Goal: Task Accomplishment & Management: Use online tool/utility

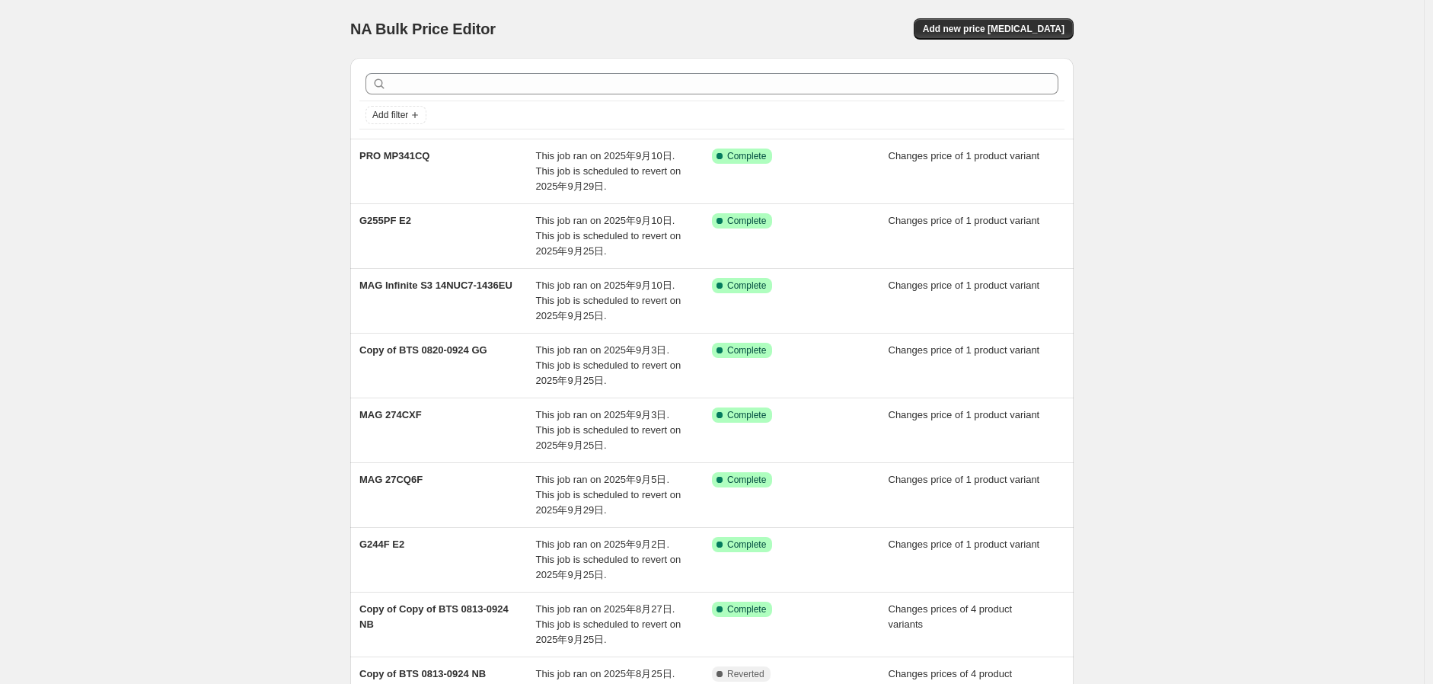
drag, startPoint x: 352, startPoint y: 406, endPoint x: 318, endPoint y: 484, distance: 85.3
click at [289, 437] on div "NA Bulk Price Editor. This page is ready NA Bulk Price Editor Add new price [ME…" at bounding box center [712, 468] width 1424 height 937
click at [295, 525] on div "NA Bulk Price Editor. This page is ready NA Bulk Price Editor Add new price [ME…" at bounding box center [712, 468] width 1424 height 937
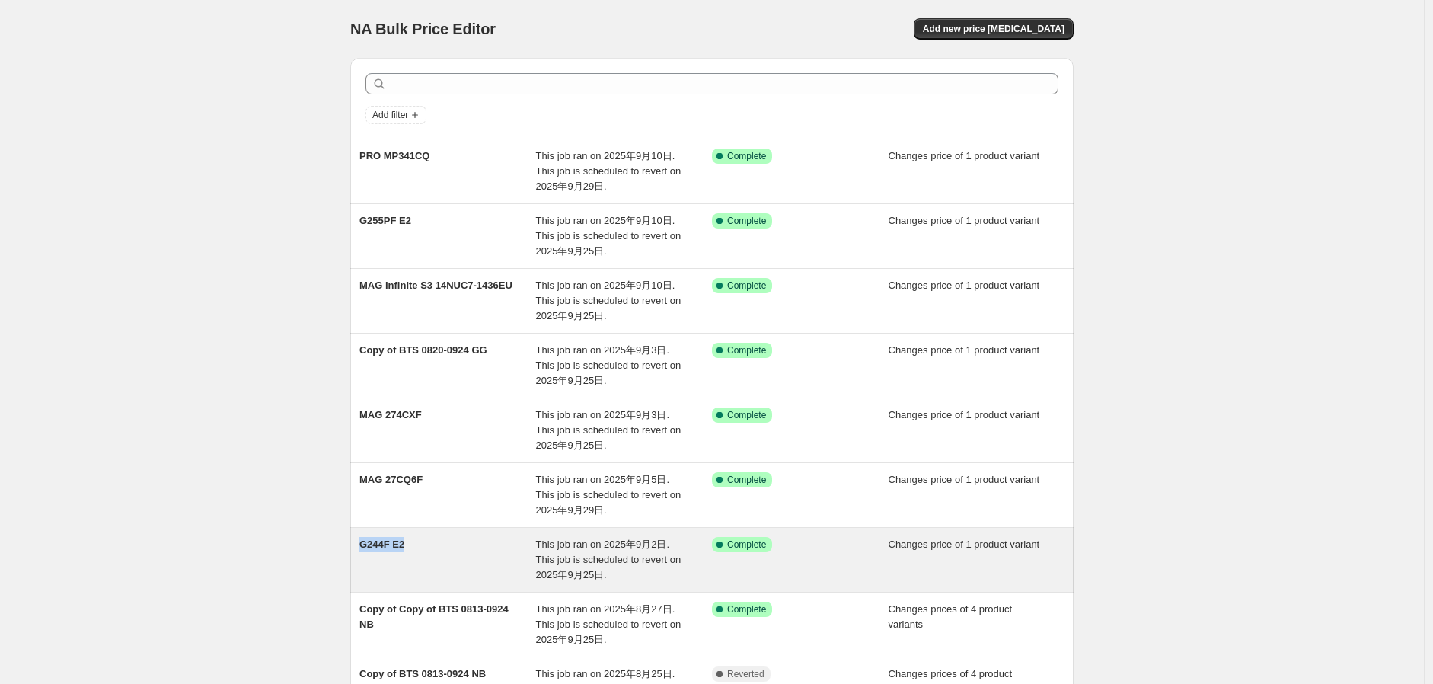
drag, startPoint x: 369, startPoint y: 538, endPoint x: 468, endPoint y: 542, distance: 99.1
click at [468, 542] on div "NA Bulk Price Editor. This page is ready NA Bulk Price Editor Add new price [ME…" at bounding box center [712, 468] width 760 height 937
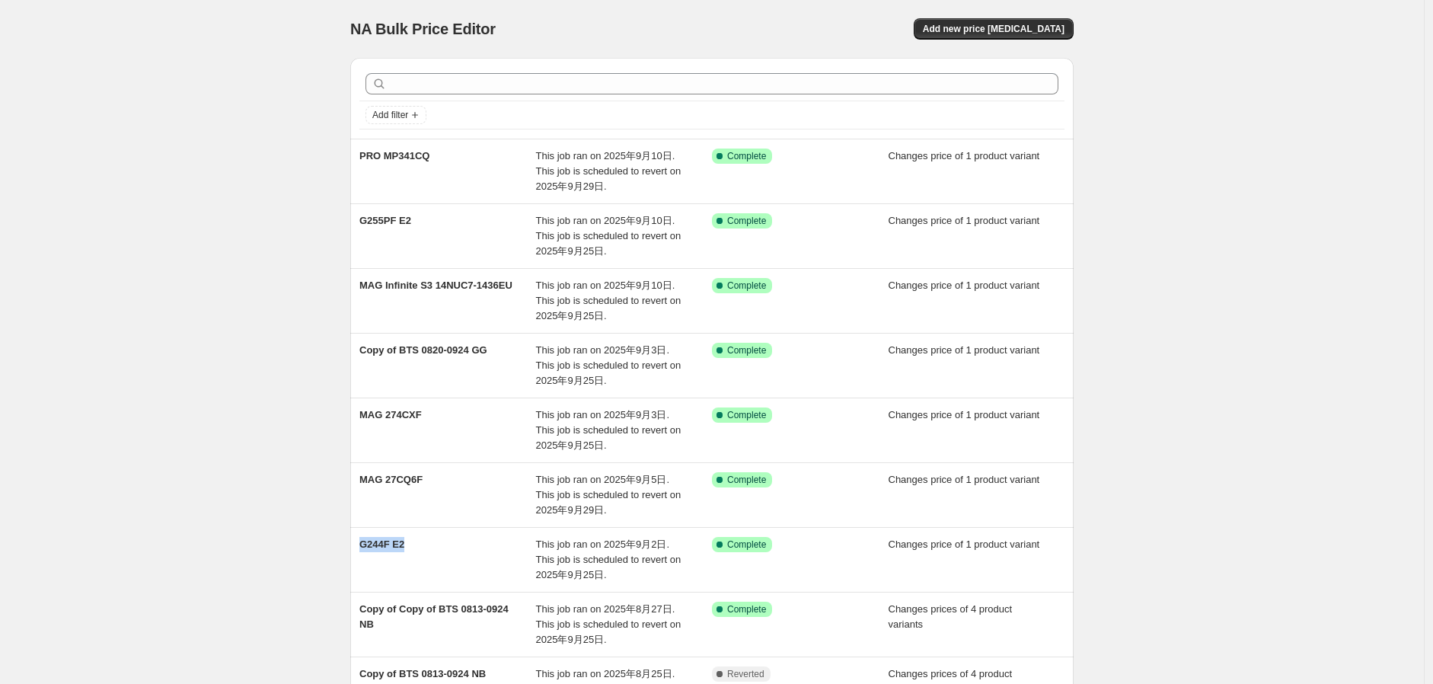
copy span "G244F E2"
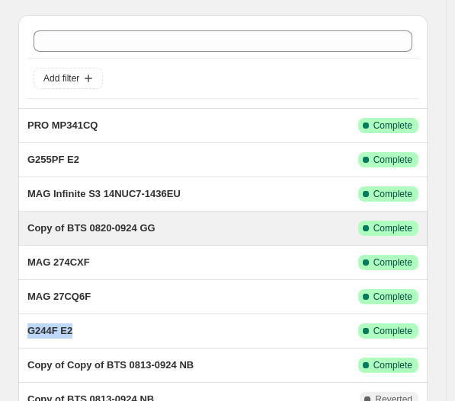
scroll to position [169, 0]
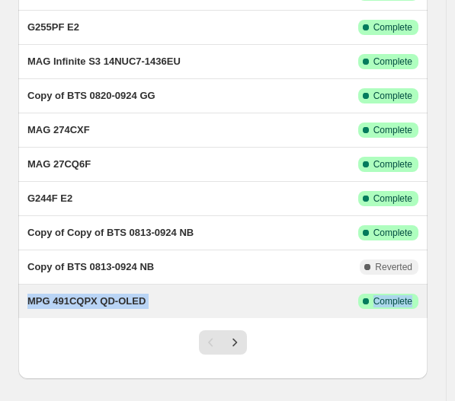
drag, startPoint x: 145, startPoint y: 321, endPoint x: 27, endPoint y: 302, distance: 119.6
click at [27, 302] on div "Add filter PRO MP341CQ This job ran on 2025年9月10日. This job is scheduled to rev…" at bounding box center [222, 131] width 409 height 496
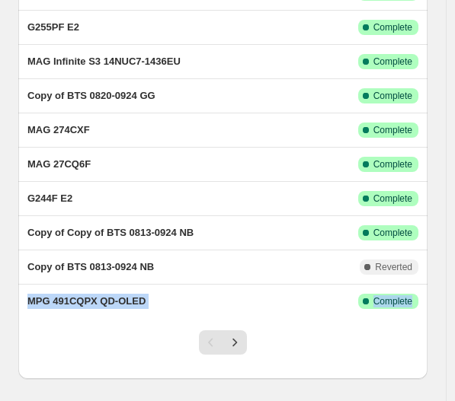
copy div "MPG 491CQPX QD-OLED This job ran on 2025年8月22日. This job is scheduled to revert…"
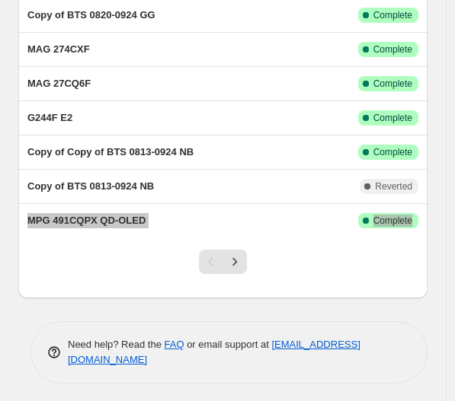
scroll to position [254, 0]
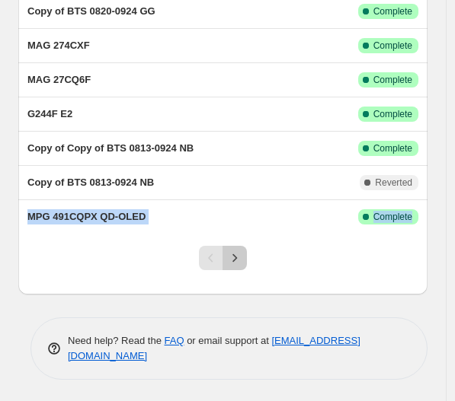
click at [238, 265] on icon "Next" at bounding box center [234, 258] width 15 height 15
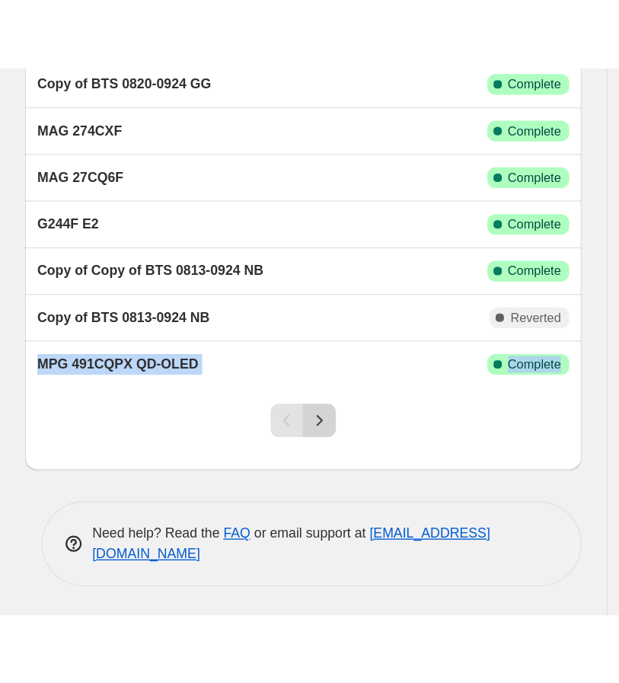
scroll to position [0, 0]
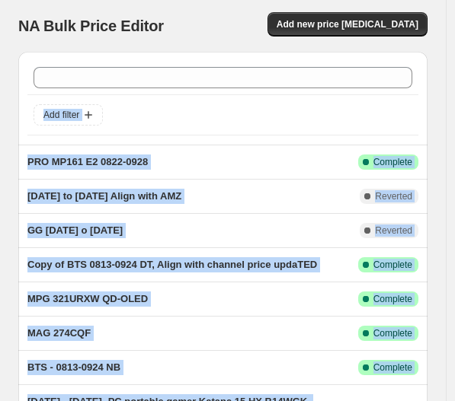
click at [180, 131] on div "Add filter" at bounding box center [222, 118] width 391 height 46
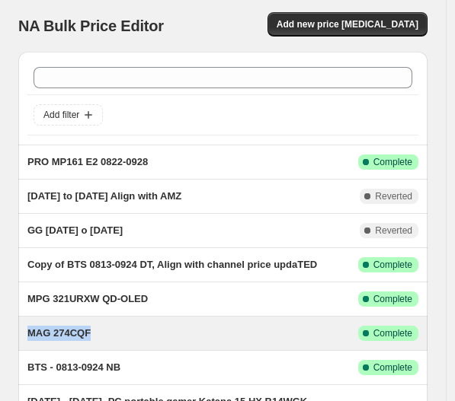
drag, startPoint x: 16, startPoint y: 337, endPoint x: 103, endPoint y: 338, distance: 86.8
click at [103, 338] on div "Add filter PRO MP161 E2 0822-0928 This job ran on 2025年8月22日. This job is sched…" at bounding box center [216, 317] width 421 height 554
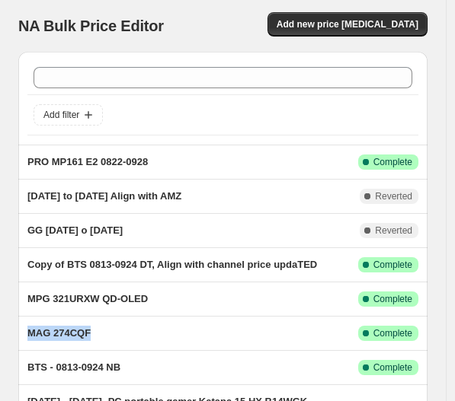
copy span "MAG 274CQF"
